Goal: Navigation & Orientation: Find specific page/section

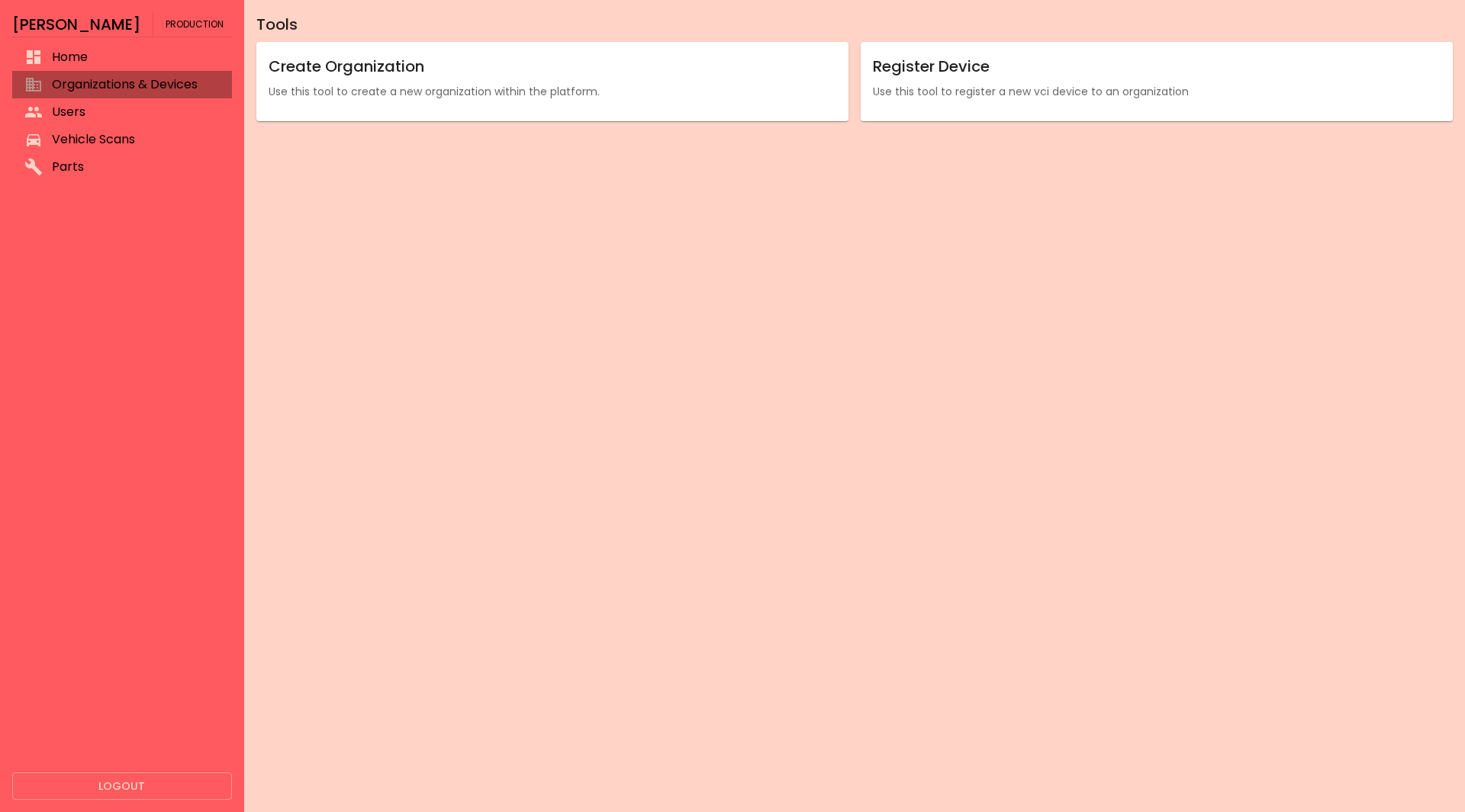
click at [86, 81] on span "Organizations & Devices" at bounding box center [136, 85] width 168 height 18
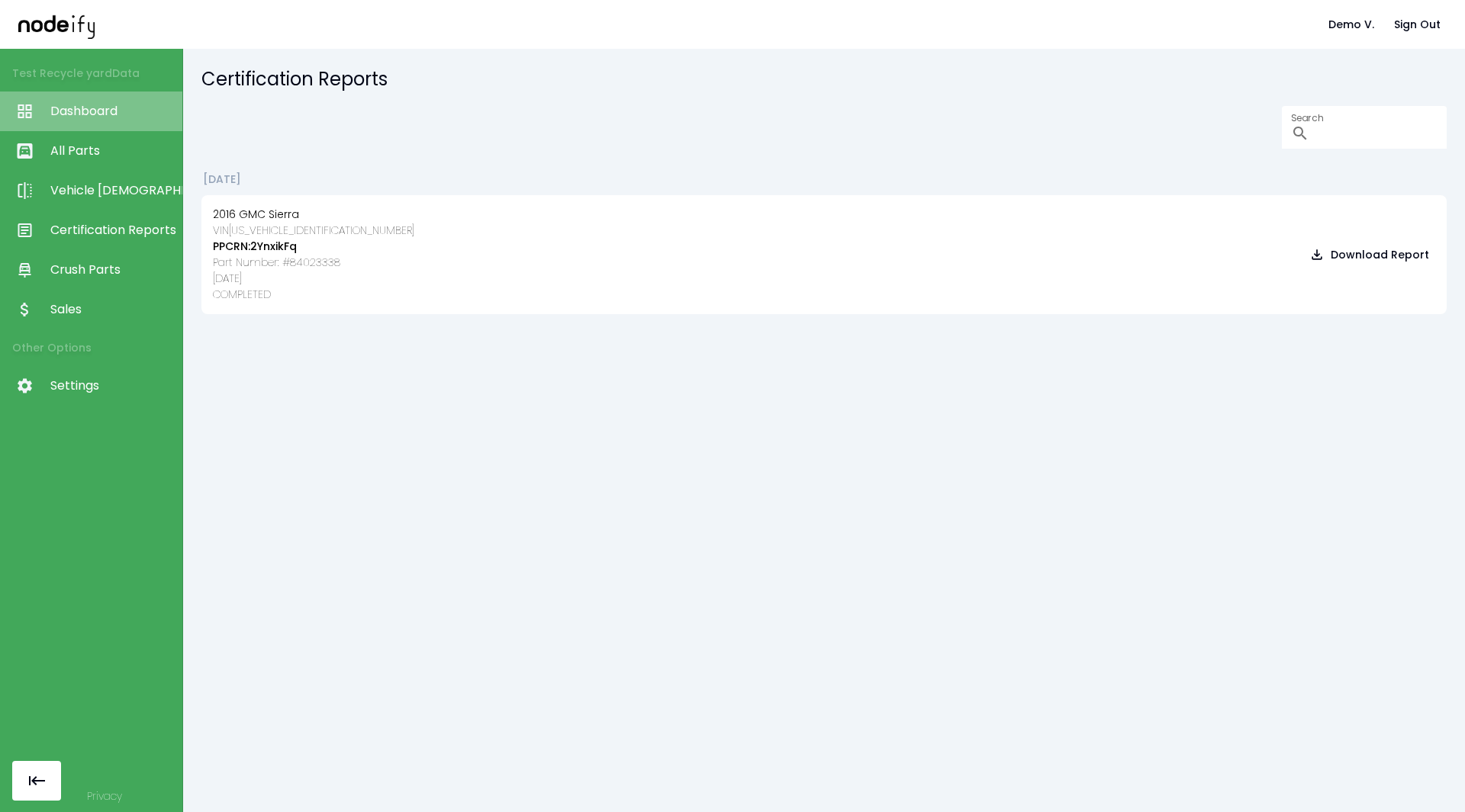
click at [106, 96] on link "Dashboard" at bounding box center [91, 111] width 182 height 39
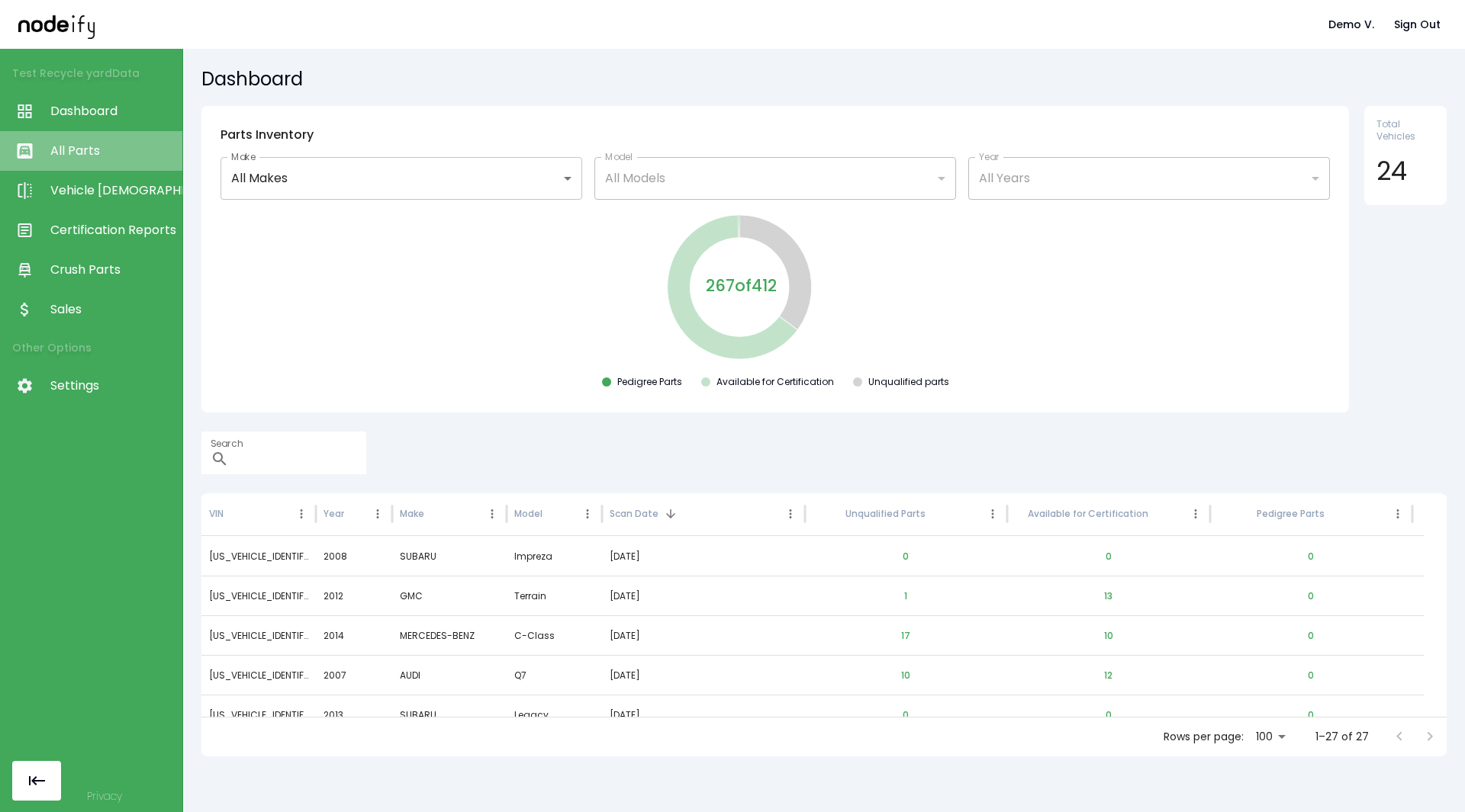
click at [64, 144] on span "All Parts" at bounding box center [112, 151] width 124 height 18
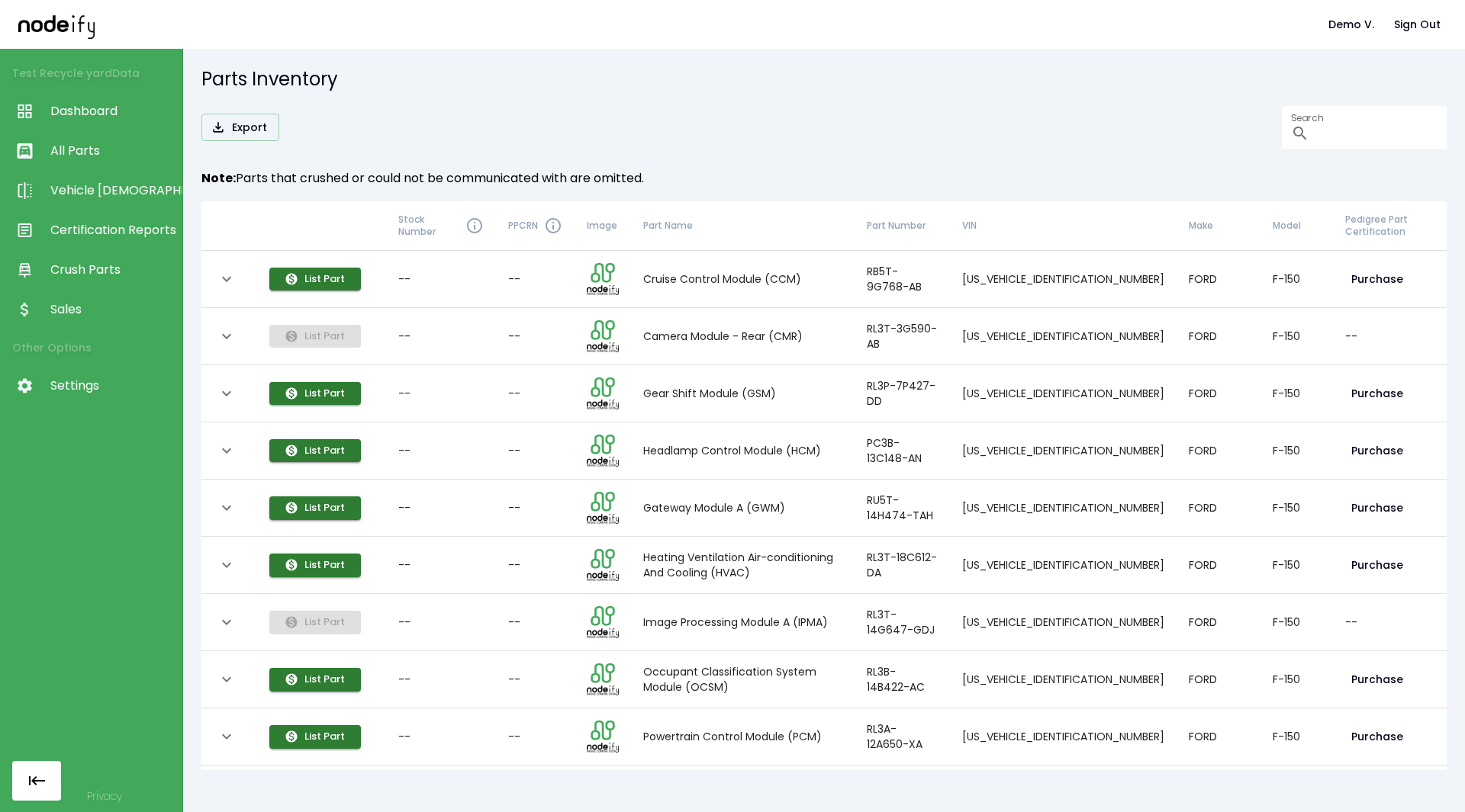
click at [84, 181] on span "Vehicle Scan" at bounding box center [112, 190] width 124 height 18
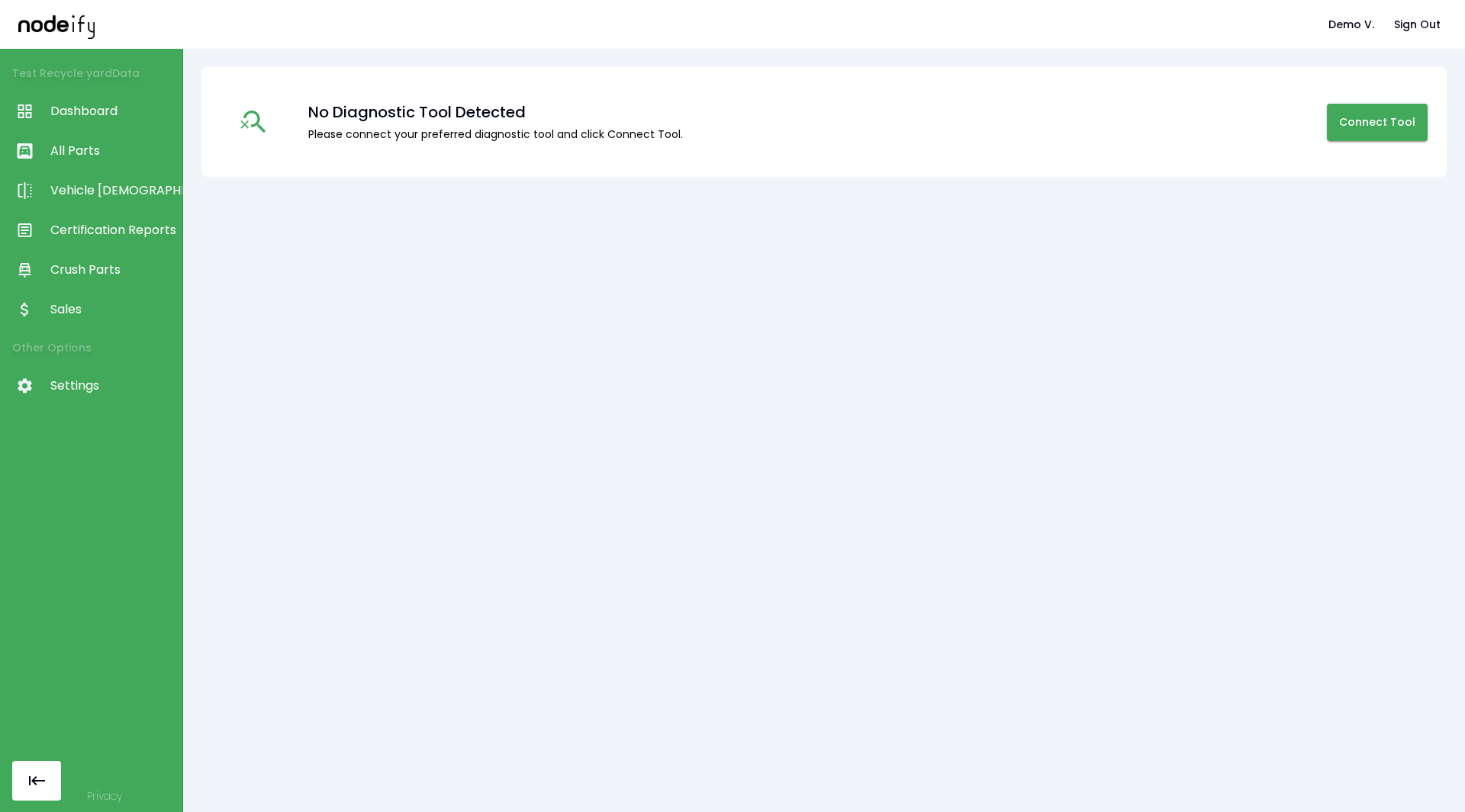
click at [80, 219] on link "Certification Reports" at bounding box center [91, 230] width 182 height 39
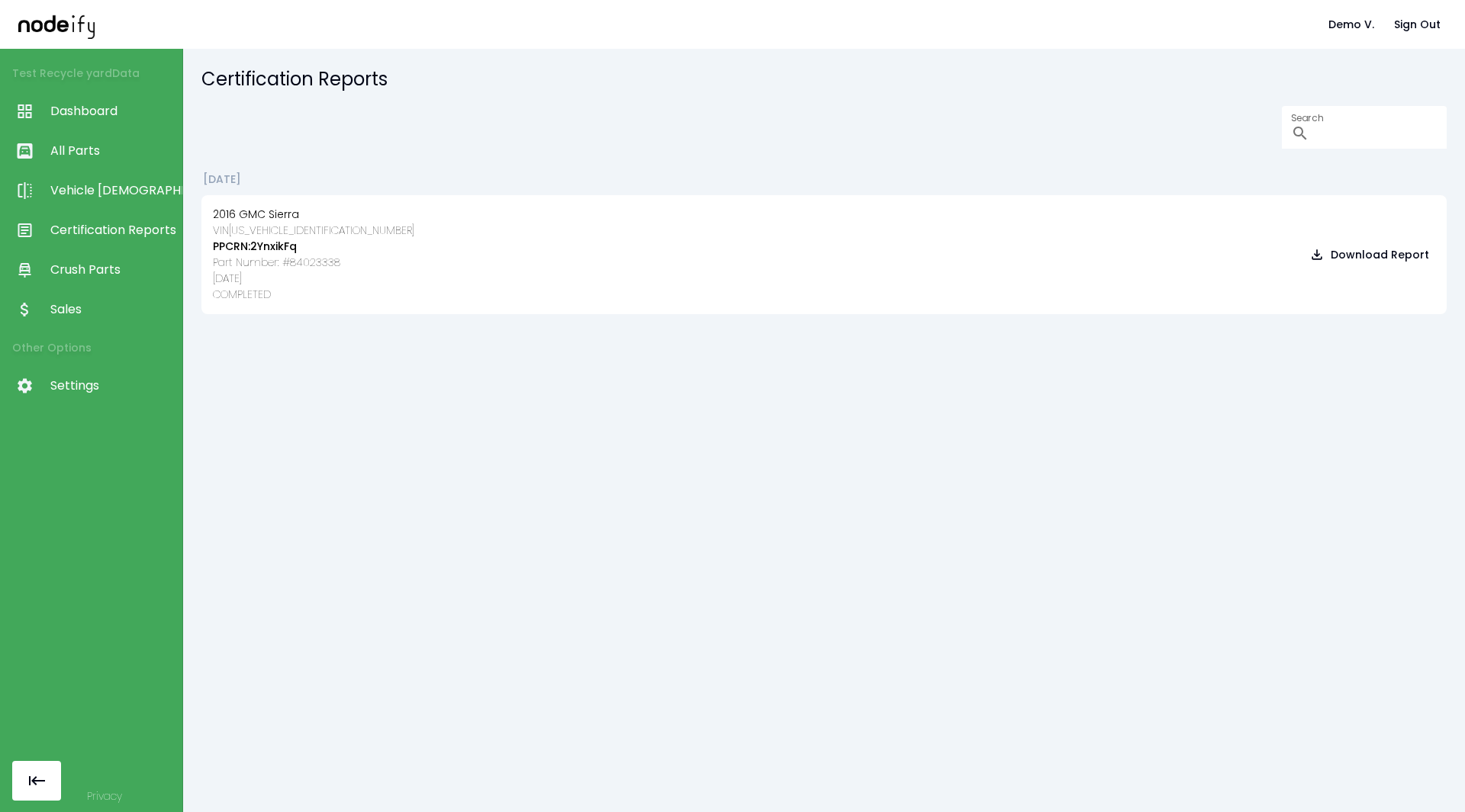
click at [99, 182] on span "Vehicle Scan" at bounding box center [112, 190] width 124 height 18
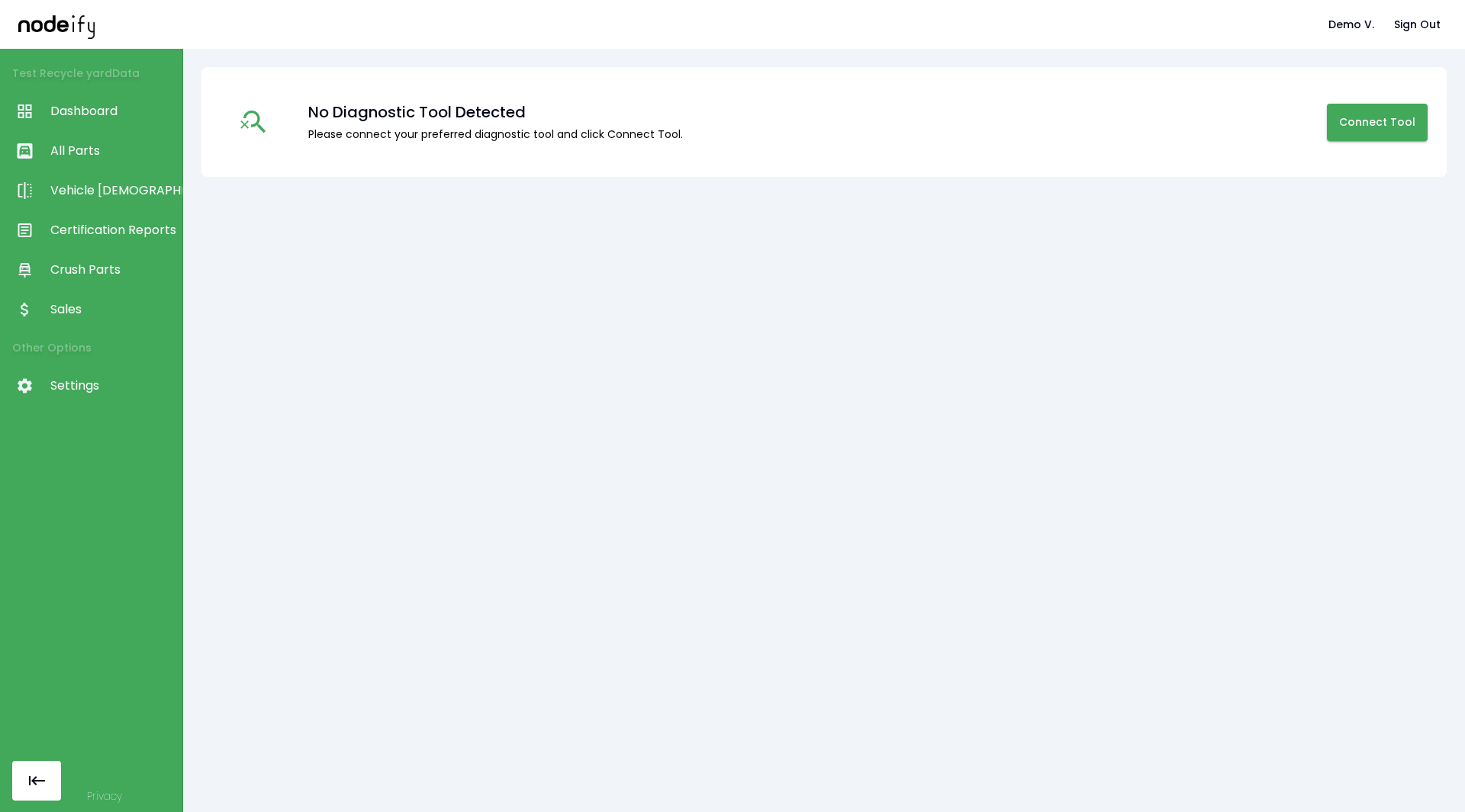
click at [99, 182] on span "Vehicle Scan" at bounding box center [112, 190] width 124 height 18
click at [93, 201] on link "Vehicle Scan" at bounding box center [91, 190] width 182 height 39
click at [80, 232] on span "Certification Reports" at bounding box center [112, 230] width 124 height 18
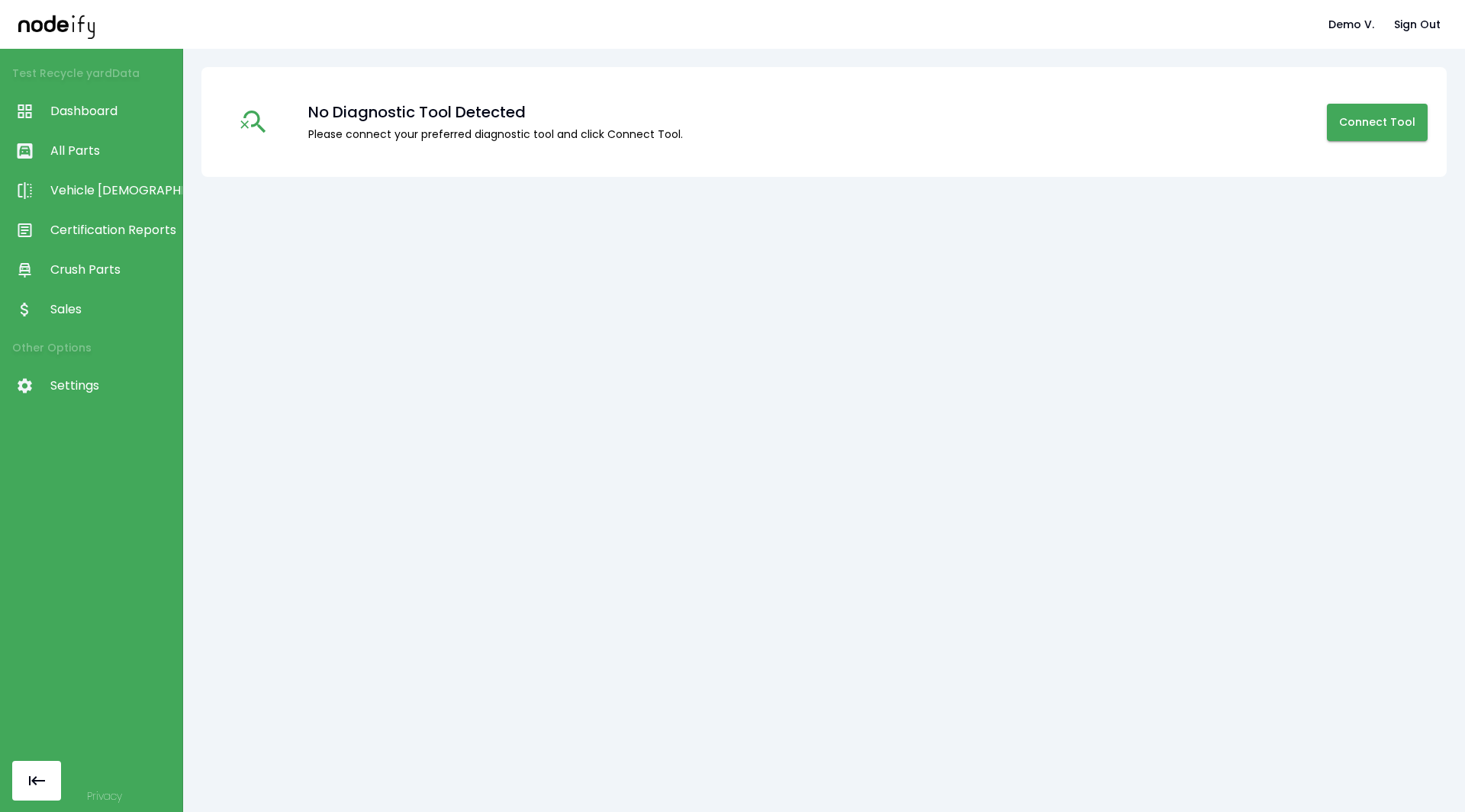
click at [73, 257] on link "Crush Parts" at bounding box center [91, 270] width 182 height 39
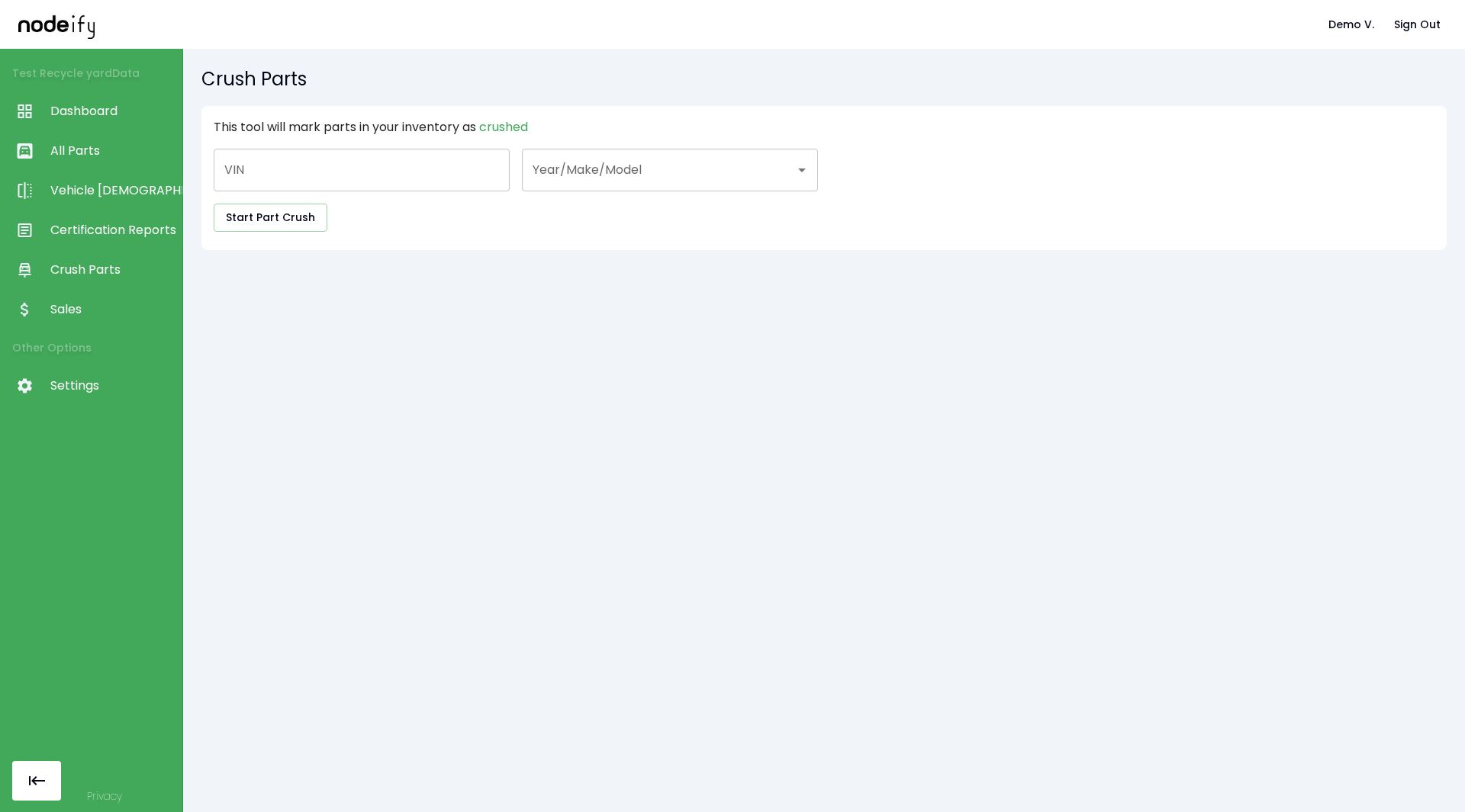
click at [73, 257] on link "Crush Parts" at bounding box center [91, 270] width 182 height 39
click at [82, 241] on link "Certification Reports" at bounding box center [91, 230] width 182 height 39
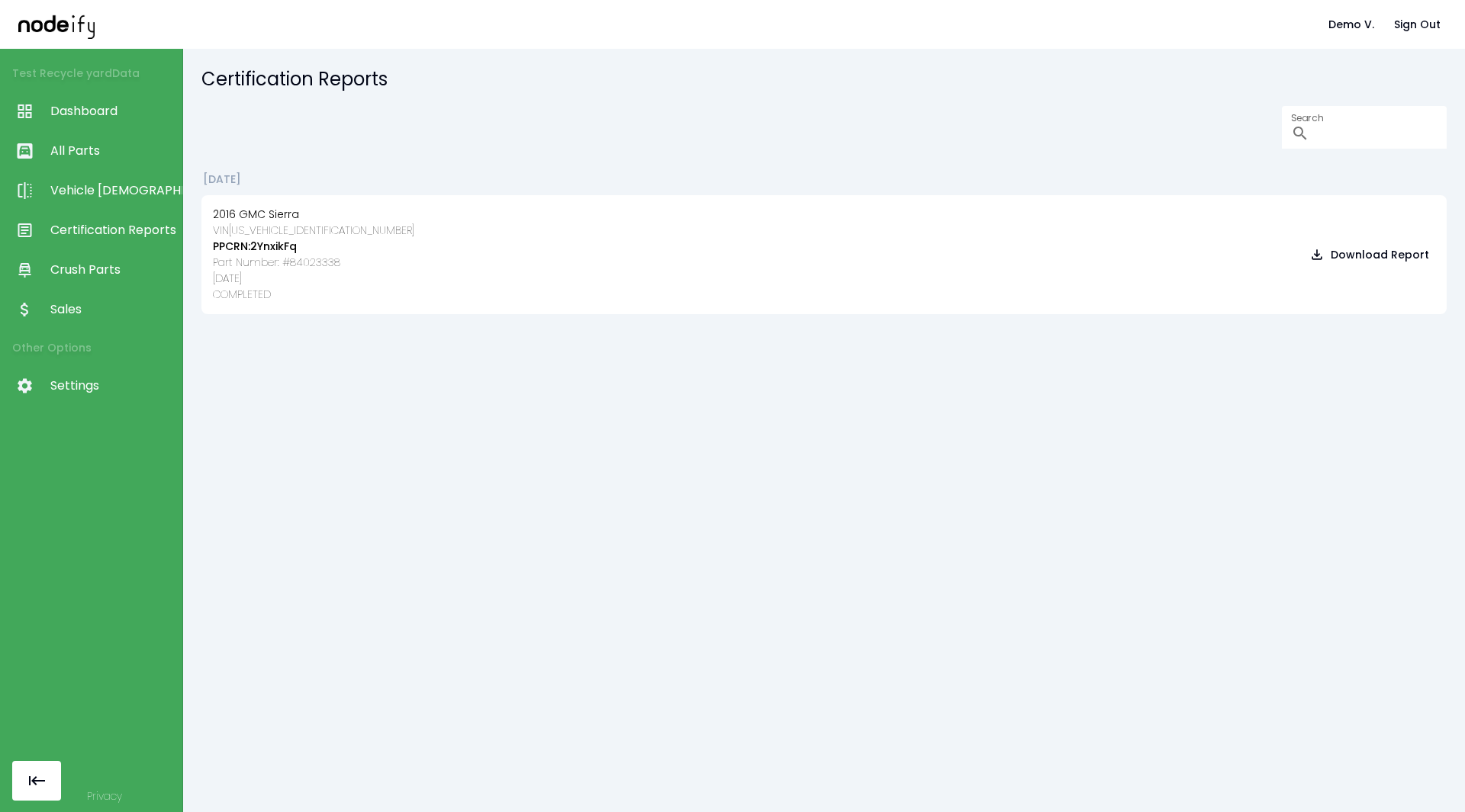
click at [71, 280] on link "Crush Parts" at bounding box center [91, 270] width 182 height 39
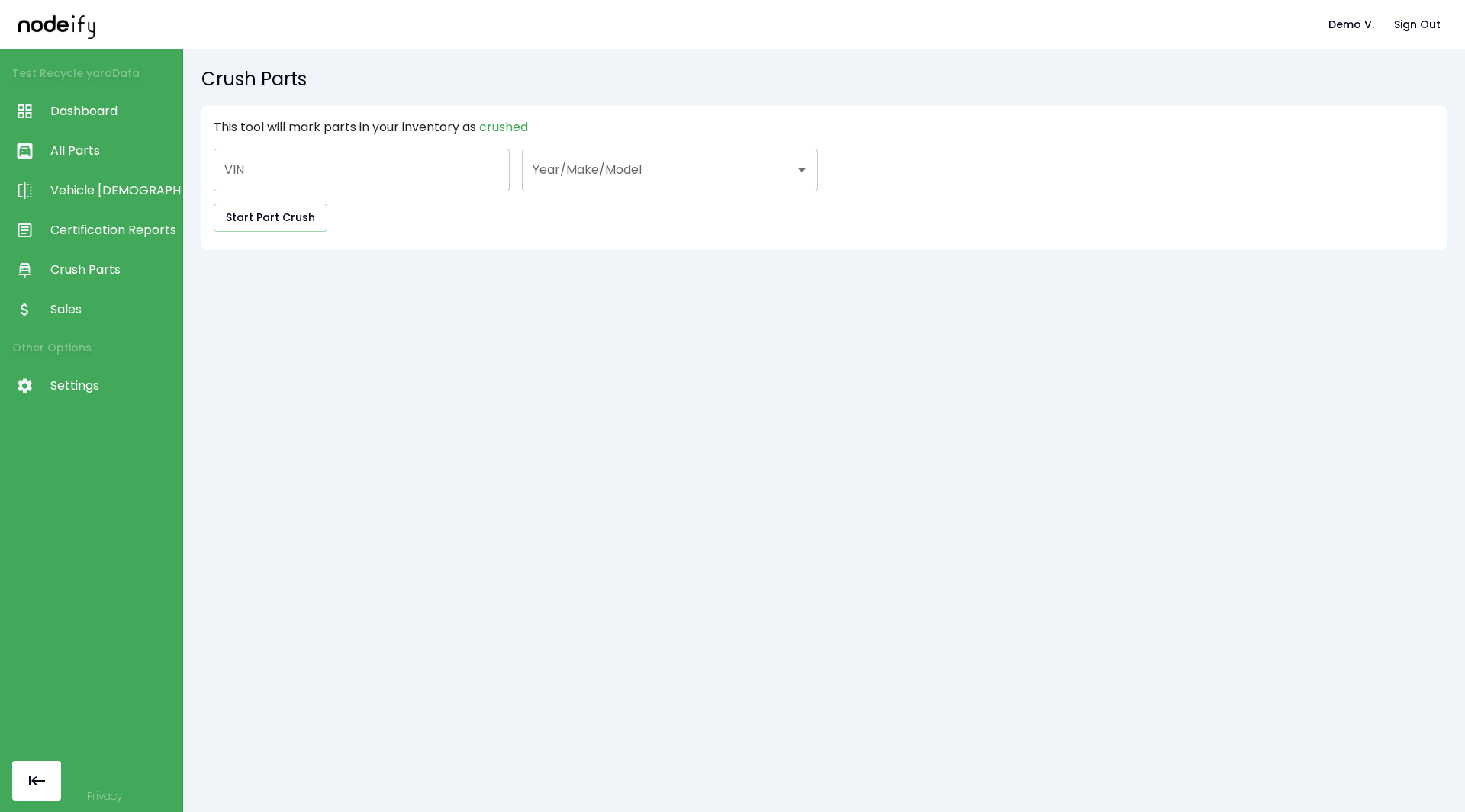
click at [65, 309] on span "Sales" at bounding box center [112, 309] width 124 height 18
